Goal: Task Accomplishment & Management: Use online tool/utility

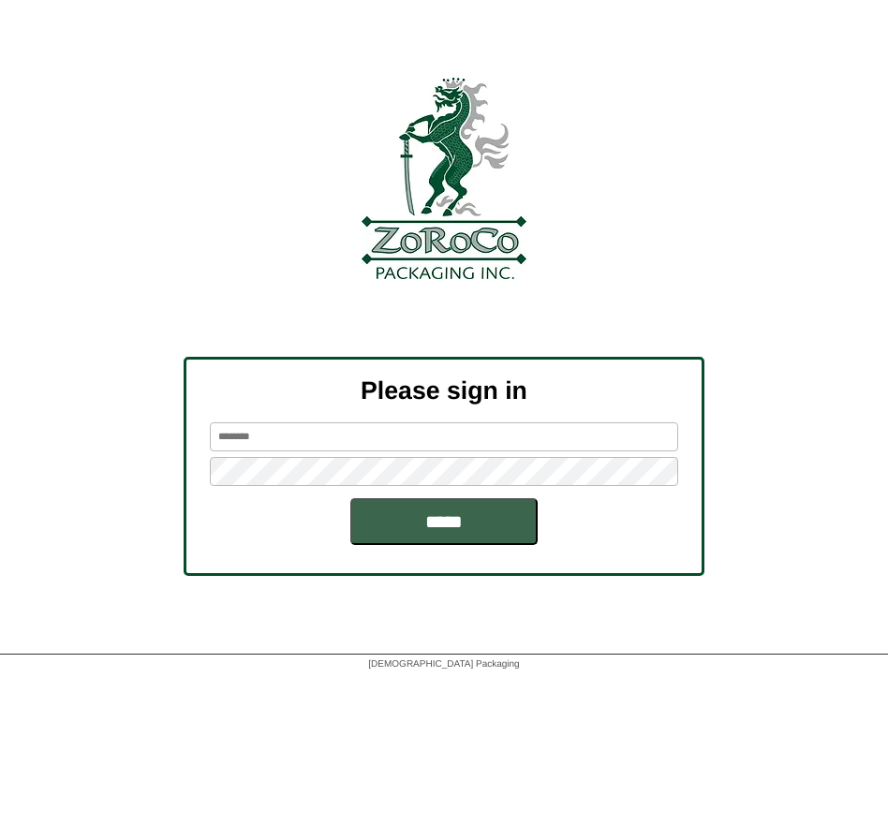
click at [420, 438] on input "text" at bounding box center [444, 436] width 468 height 29
type input "*********"
click at [453, 523] on input "*****" at bounding box center [443, 521] width 187 height 47
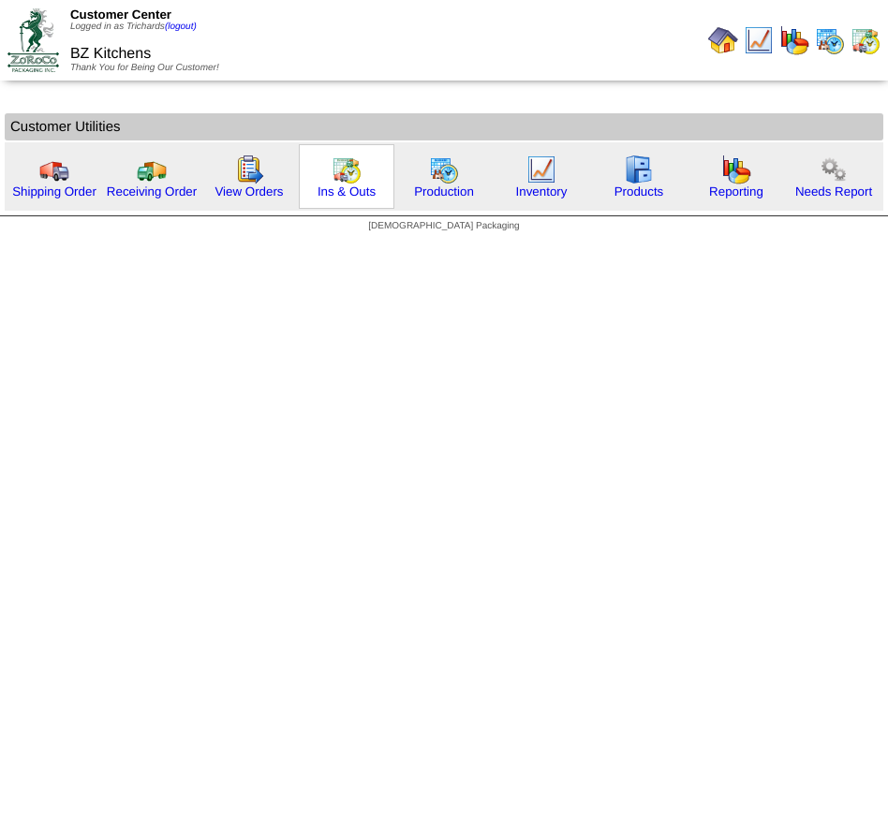
click at [356, 171] on img at bounding box center [347, 170] width 30 height 30
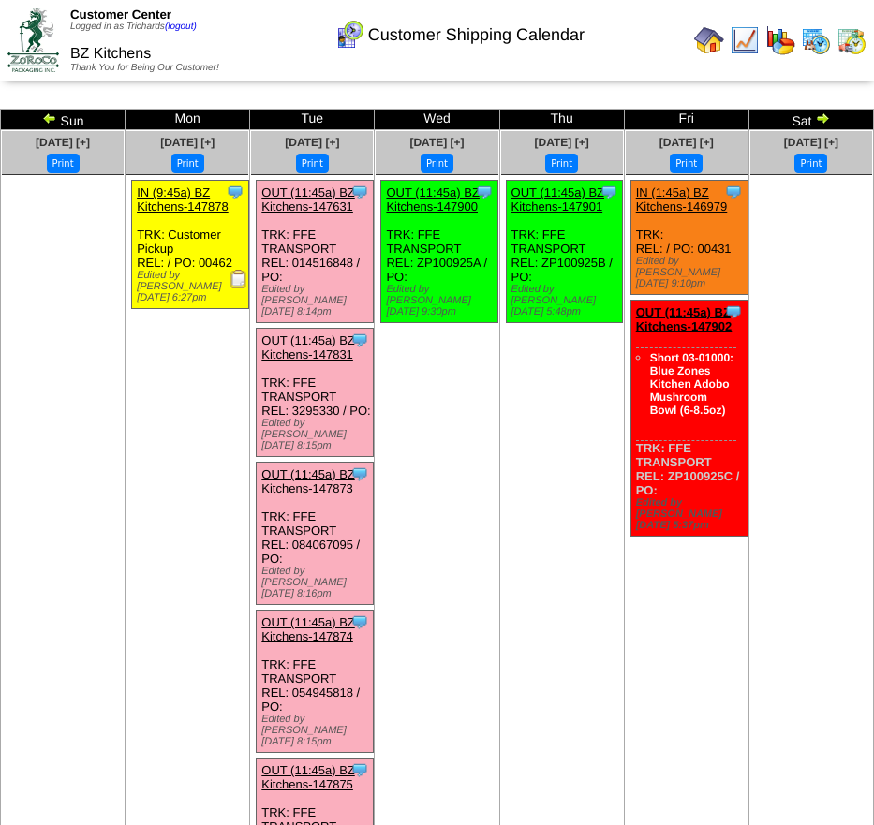
click at [72, 124] on td "Sun" at bounding box center [63, 120] width 125 height 21
click at [53, 119] on img at bounding box center [49, 118] width 15 height 15
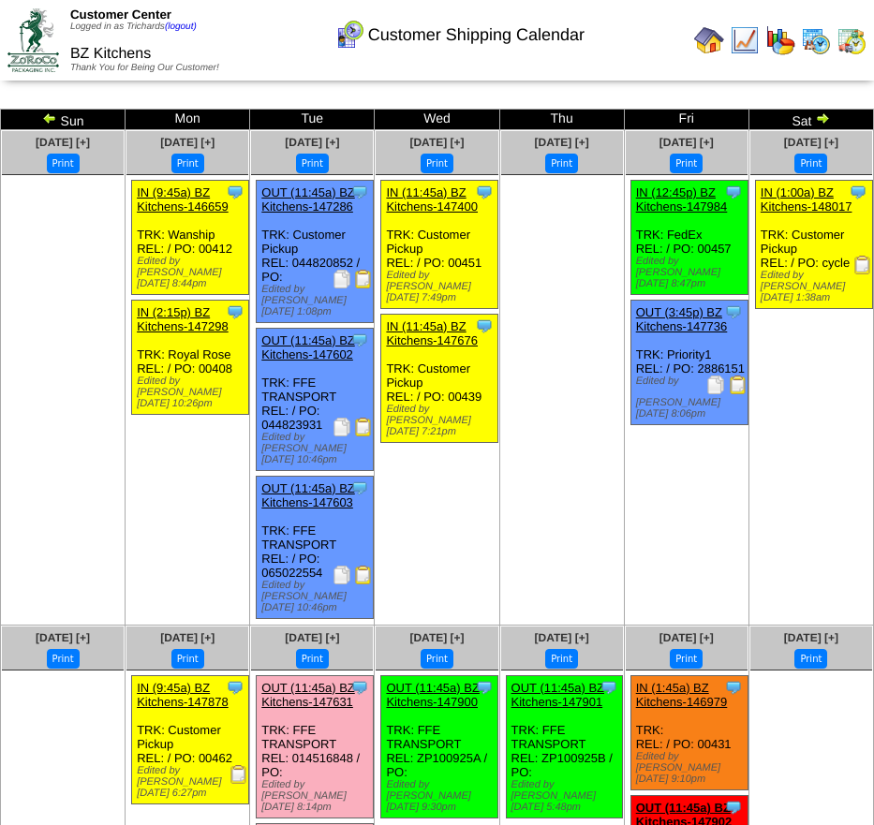
click at [707, 376] on img at bounding box center [715, 385] width 19 height 19
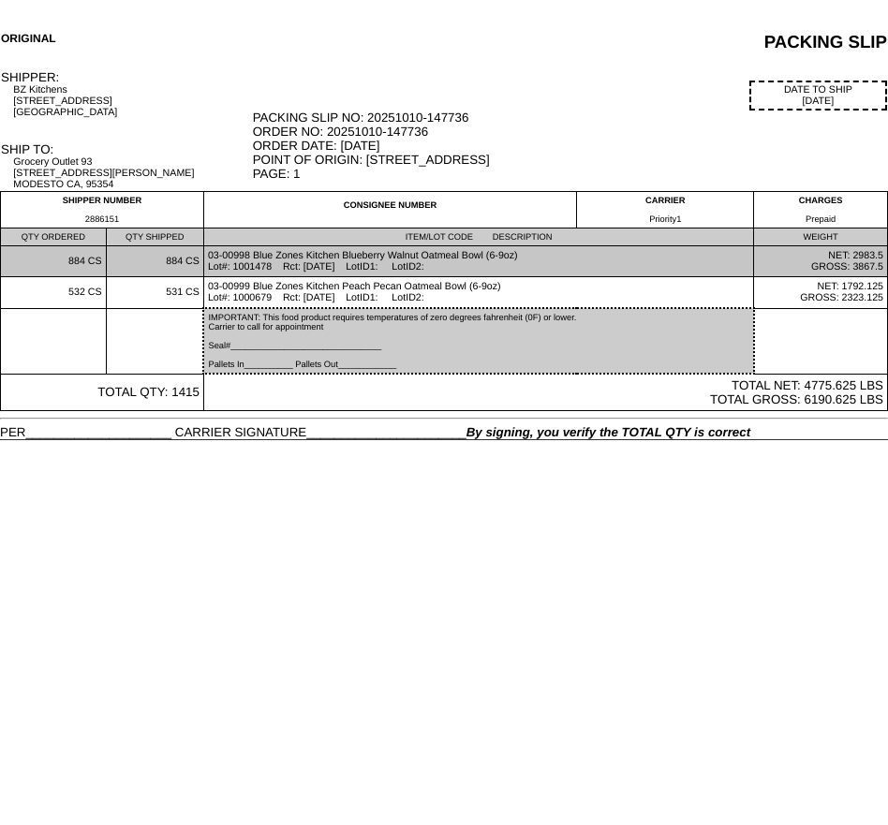
drag, startPoint x: 354, startPoint y: 266, endPoint x: 314, endPoint y: 270, distance: 40.4
click at [314, 270] on td "03-00998 Blue Zones Kitchen Blueberry Walnut Oatmeal Bowl (6-9oz) Lot#: 1001478…" at bounding box center [478, 261] width 550 height 31
copy td "[DATE]"
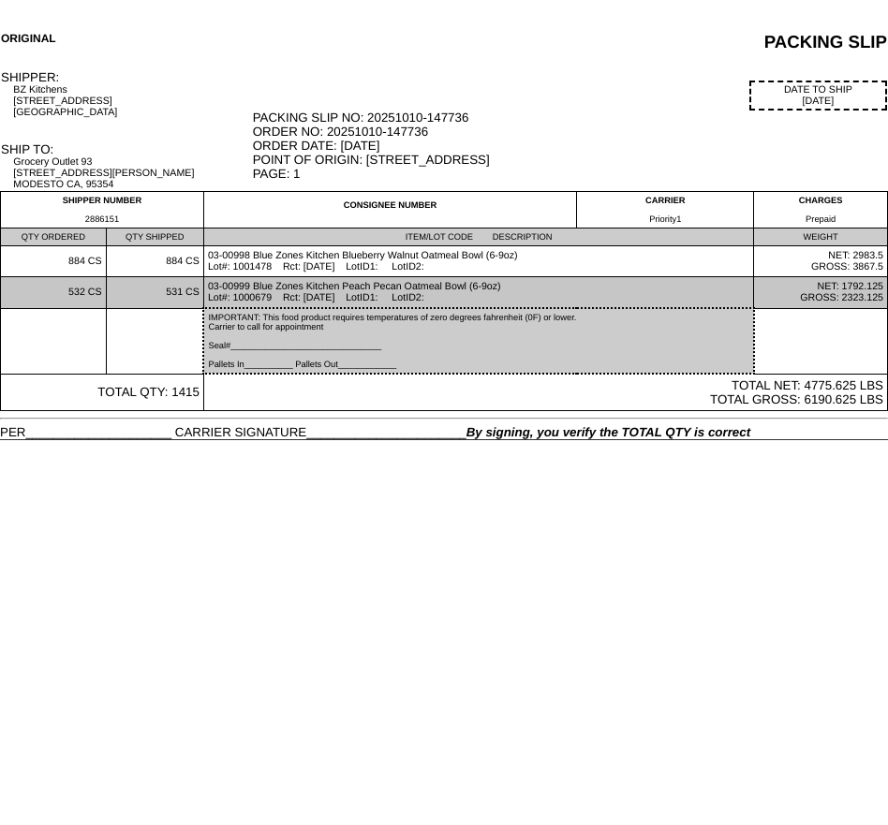
drag, startPoint x: 317, startPoint y: 297, endPoint x: 358, endPoint y: 297, distance: 41.2
click at [358, 297] on td "03-00999 Blue Zones Kitchen Peach Pecan Oatmeal Bowl (6-9oz) Lot#: 1000679 Rct:…" at bounding box center [478, 293] width 550 height 32
drag, startPoint x: 356, startPoint y: 298, endPoint x: 315, endPoint y: 301, distance: 41.3
click at [312, 300] on td "03-00999 Blue Zones Kitchen Peach Pecan Oatmeal Bowl (6-9oz) Lot#: 1000679 Rct:…" at bounding box center [478, 293] width 550 height 32
copy td "[DATE]"
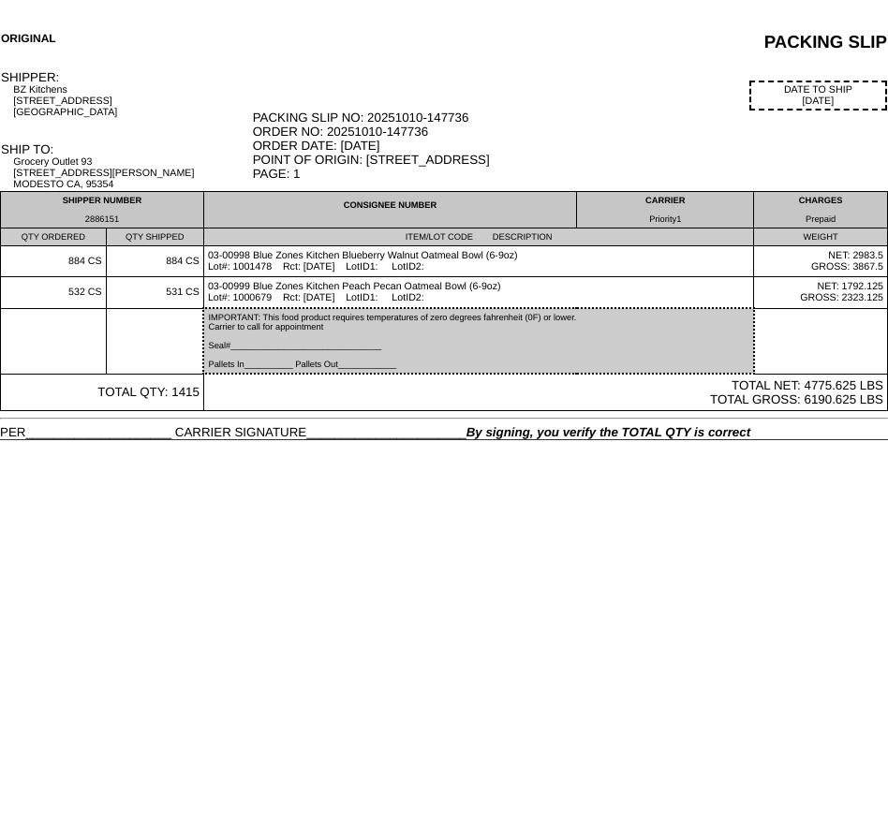
click at [105, 219] on div "2886151" at bounding box center [102, 218] width 195 height 9
copy div "2886151"
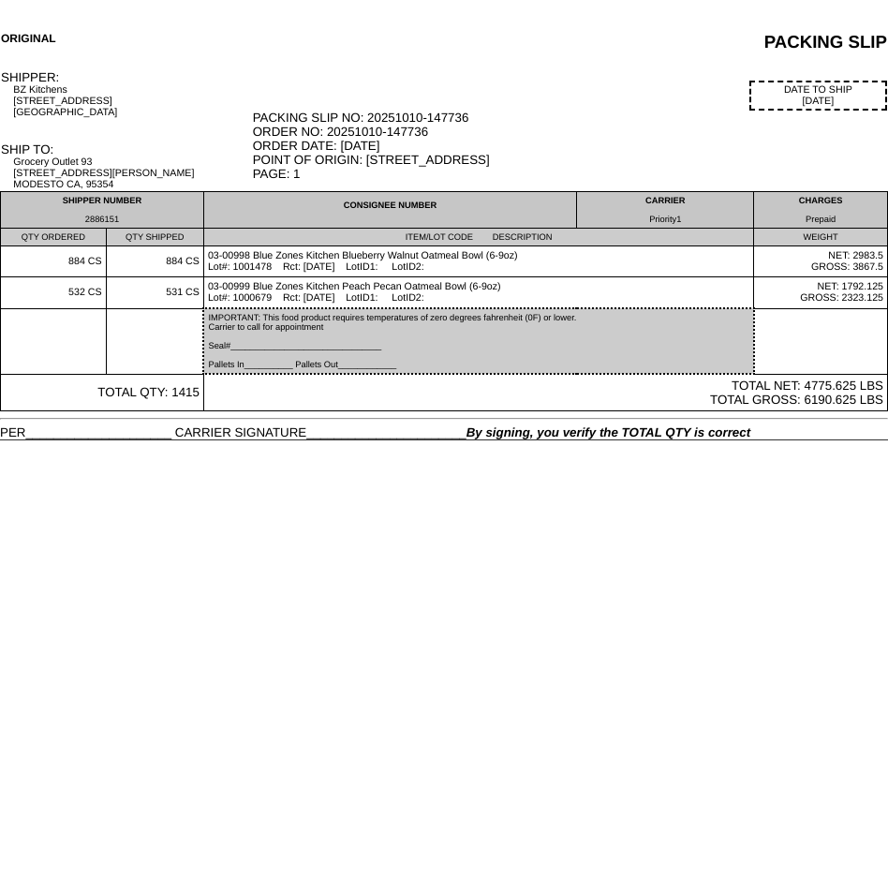
copy div "2886151"
